Goal: Transaction & Acquisition: Purchase product/service

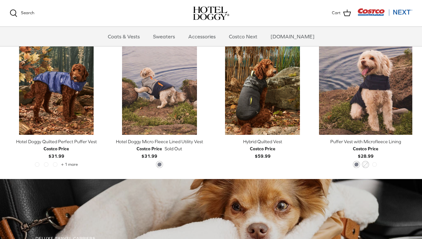
scroll to position [313, 0]
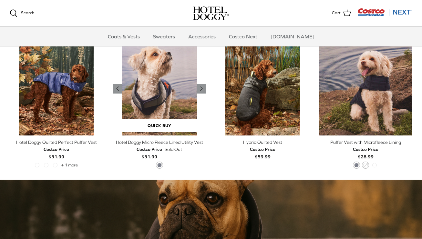
click at [161, 98] on img "Hotel Doggy Micro Fleece Lined Utility Vest" at bounding box center [159, 88] width 93 height 93
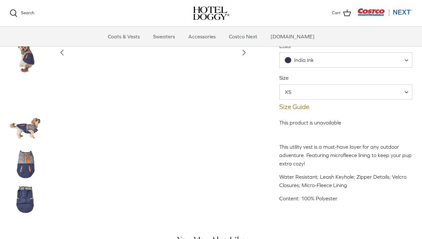
scroll to position [85, 0]
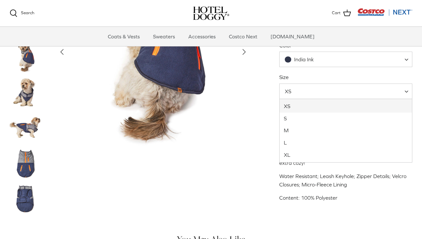
click at [408, 92] on span at bounding box center [409, 91] width 6 height 15
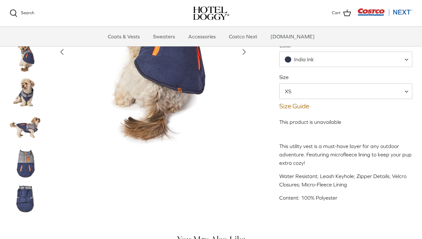
click at [30, 127] on img "Thumbnail Link" at bounding box center [26, 128] width 32 height 32
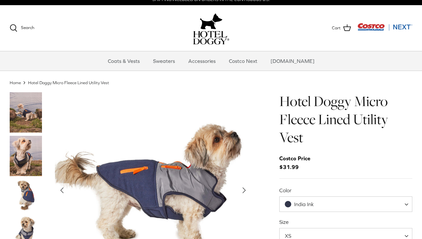
scroll to position [8, 0]
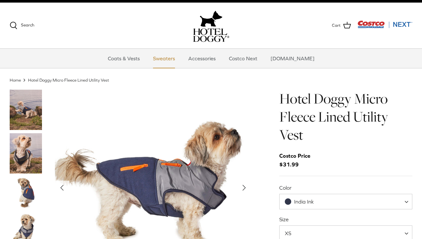
click at [179, 57] on link "Sweaters" at bounding box center [164, 58] width 34 height 19
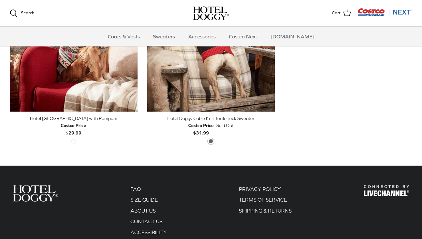
scroll to position [246, 0]
